Goal: Check status: Check status

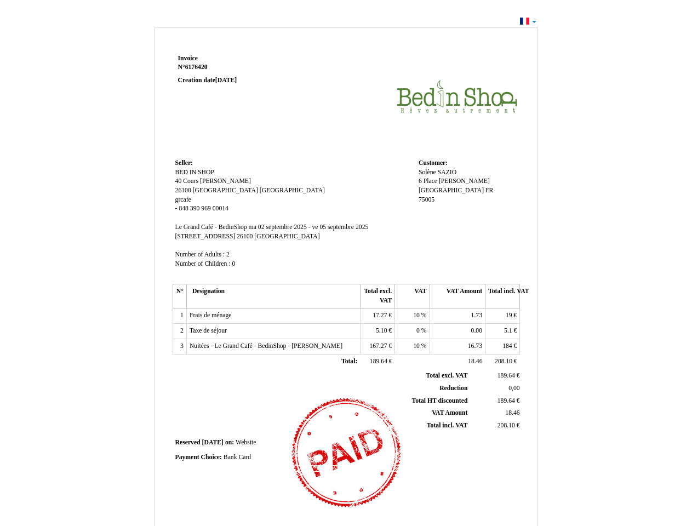
click at [188, 58] on span "Invoice" at bounding box center [188, 58] width 20 height 7
click at [198, 67] on span "6176420" at bounding box center [196, 67] width 22 height 7
click at [184, 163] on span "Seller:" at bounding box center [184, 162] width 18 height 7
click at [195, 172] on span "BED IN SHOP" at bounding box center [194, 172] width 39 height 7
click at [204, 181] on span "40 Cours [PERSON_NAME]" at bounding box center [213, 181] width 76 height 7
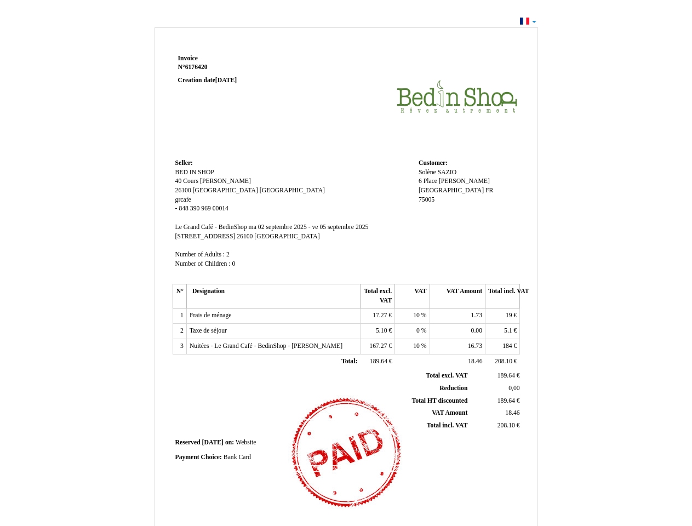
click at [184, 190] on span "26100" at bounding box center [183, 190] width 16 height 7
click at [216, 190] on span "[GEOGRAPHIC_DATA]" at bounding box center [225, 190] width 65 height 7
click at [260, 190] on span "[GEOGRAPHIC_DATA]" at bounding box center [292, 190] width 65 height 7
click at [183, 199] on span "grcafe" at bounding box center [183, 199] width 16 height 7
click at [203, 208] on span "848 390 969 00014" at bounding box center [204, 208] width 50 height 7
